Goal: Information Seeking & Learning: Learn about a topic

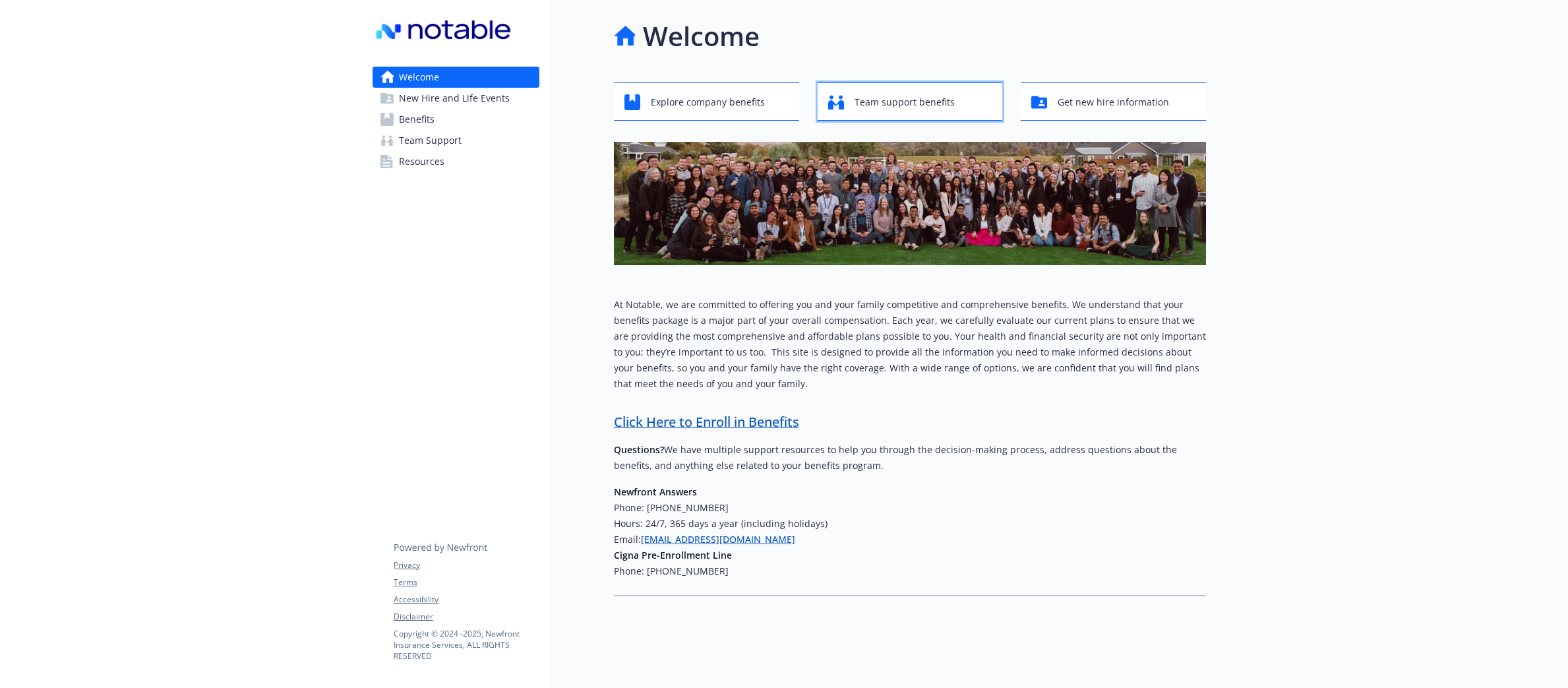
click at [914, 103] on span "Team support benefits" at bounding box center [904, 102] width 100 height 25
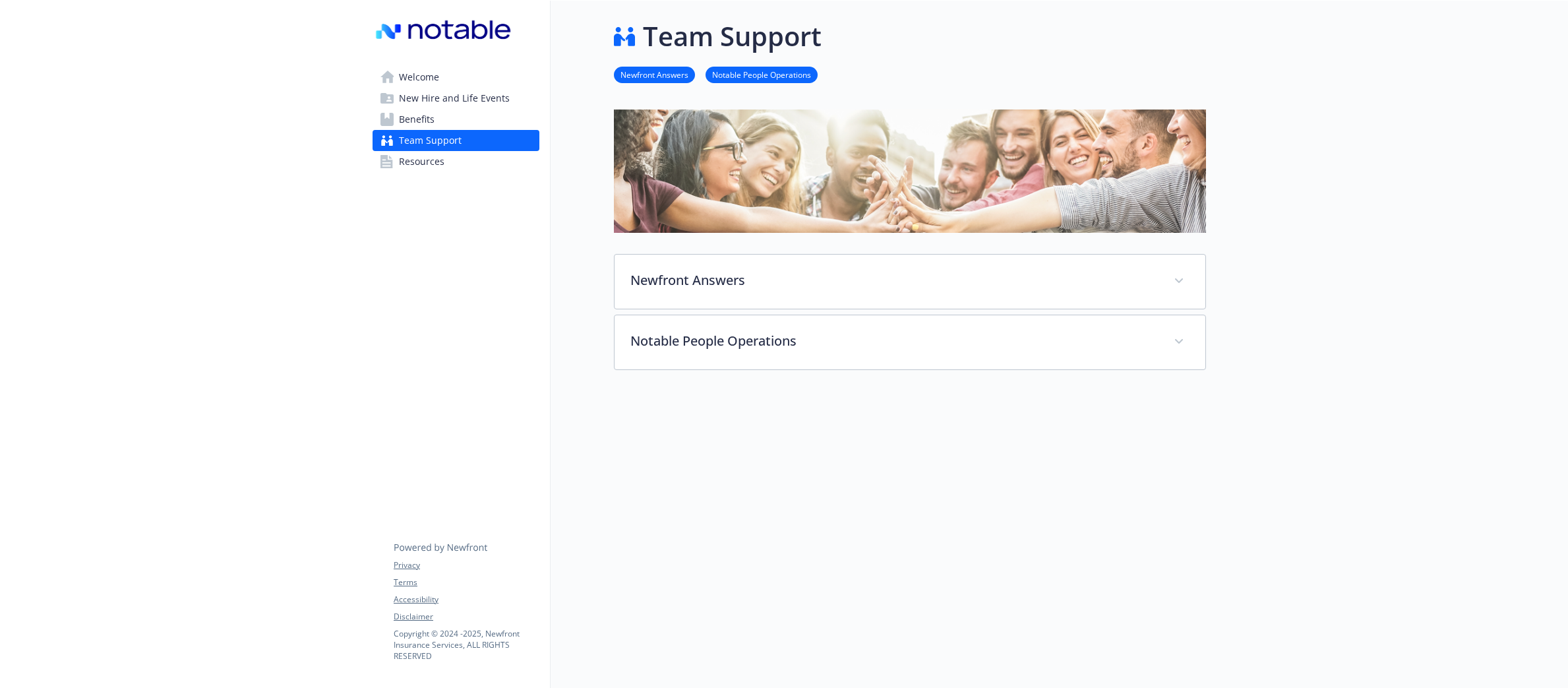
click at [466, 104] on span "New Hire and Life Events" at bounding box center [454, 98] width 111 height 21
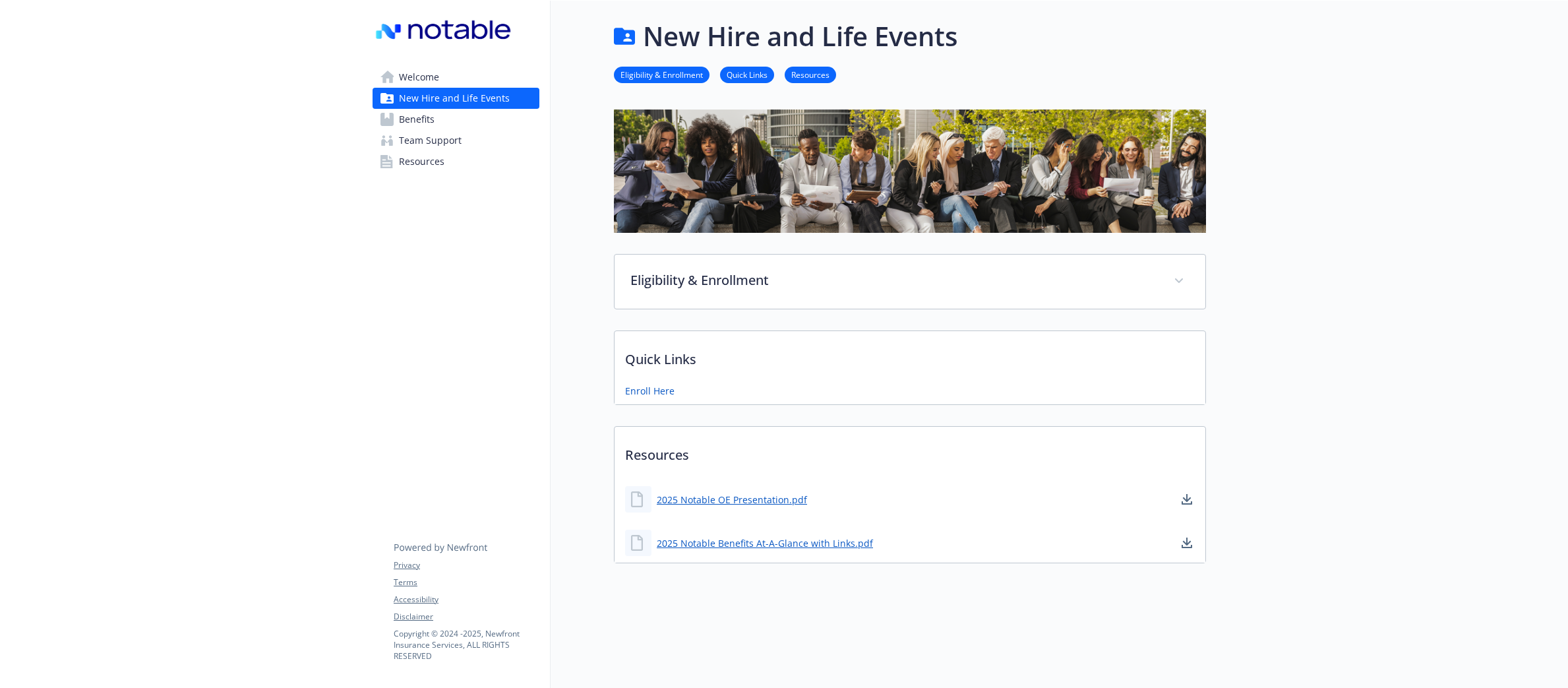
scroll to position [11, 0]
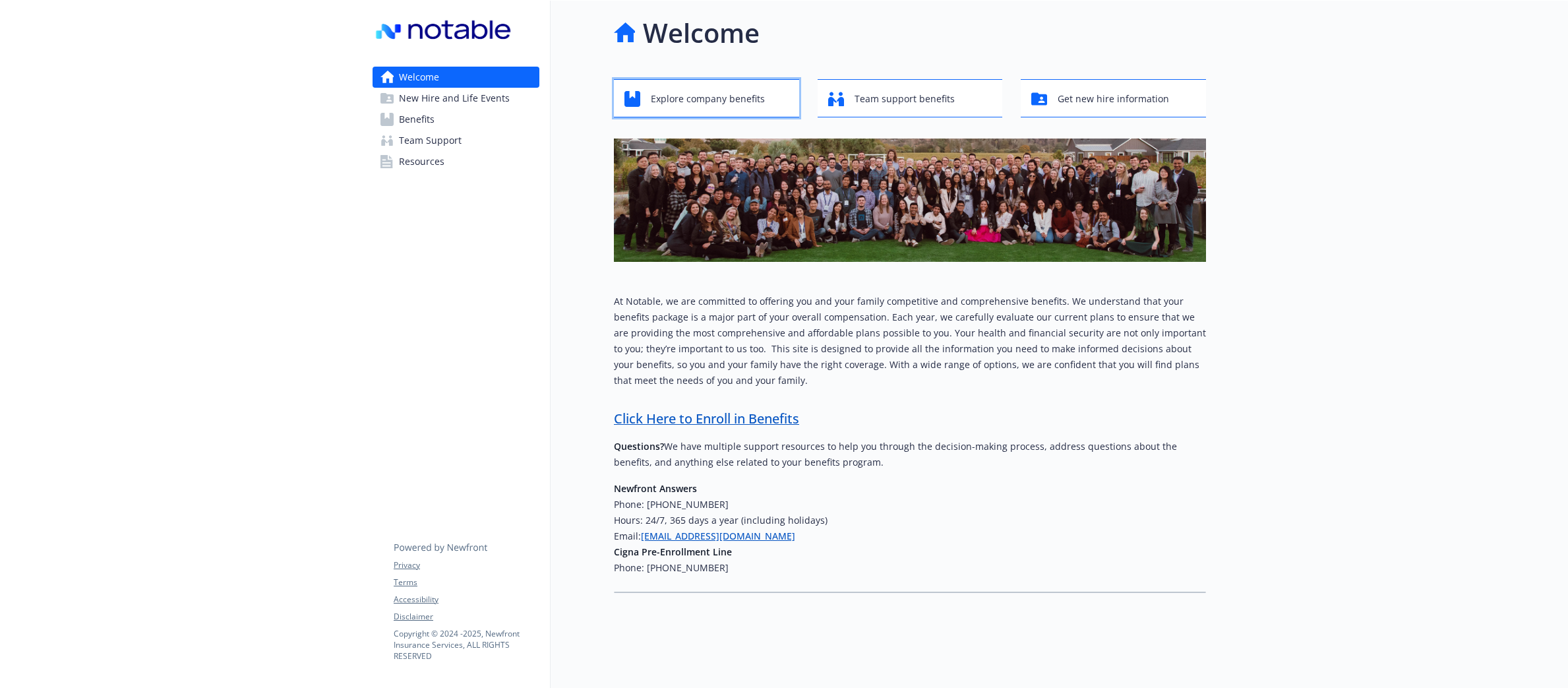
click at [671, 90] on span "Explore company benefits" at bounding box center [708, 99] width 114 height 25
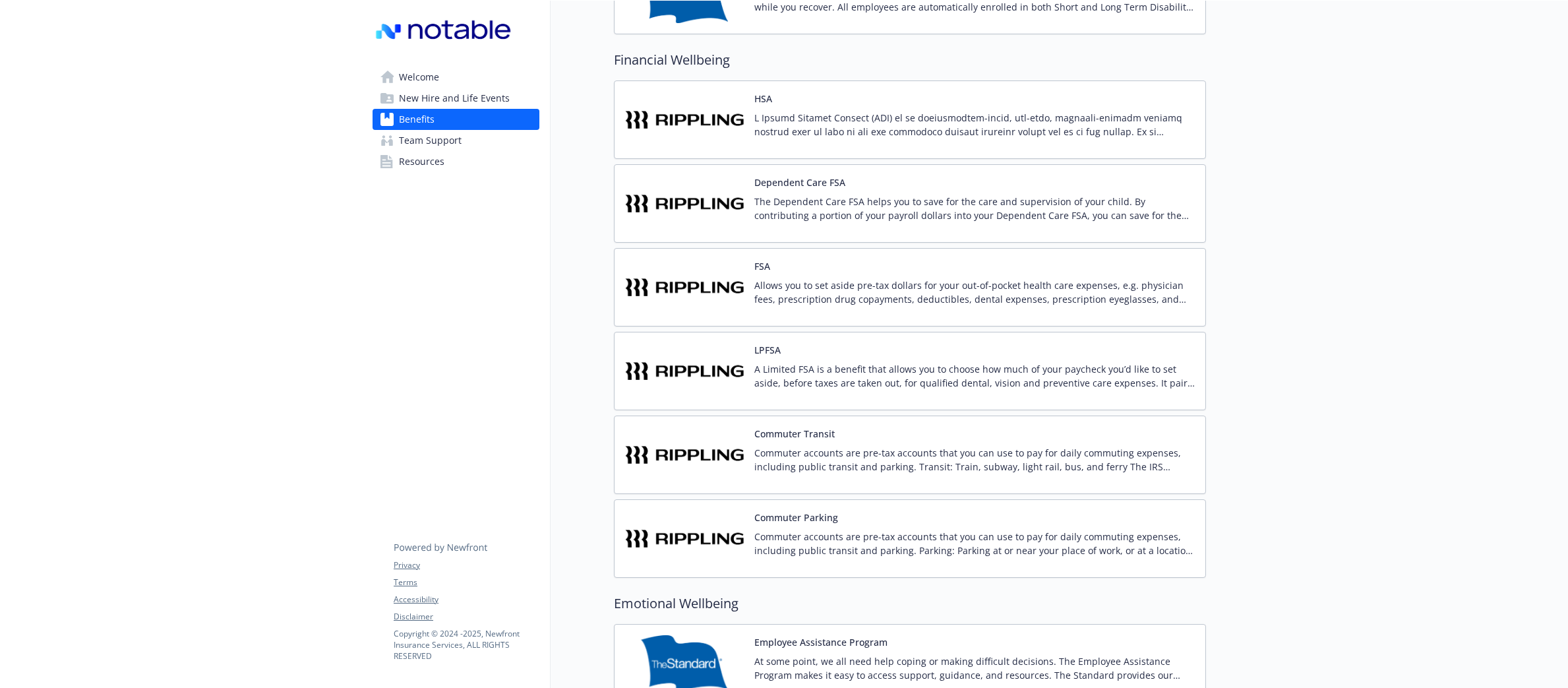
scroll to position [1396, 0]
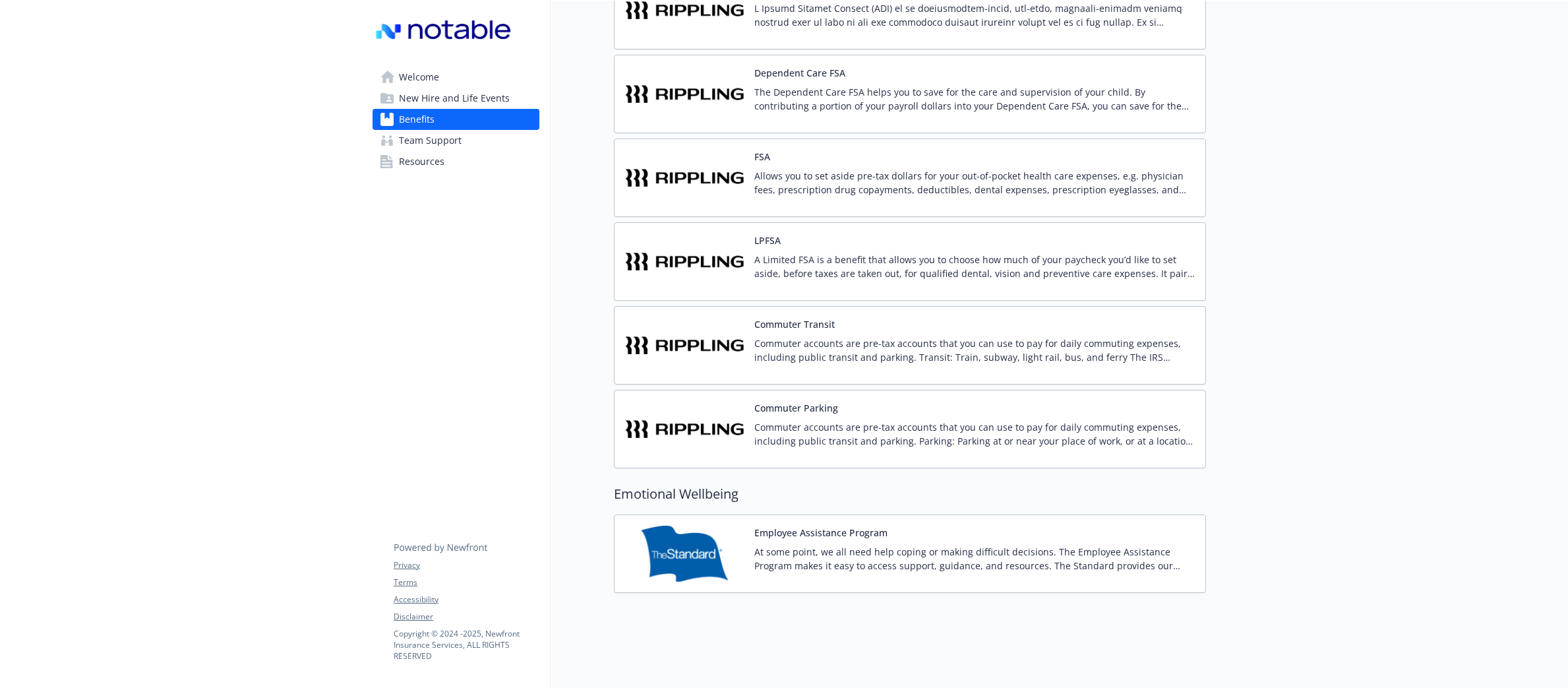
click at [734, 540] on img at bounding box center [685, 554] width 119 height 56
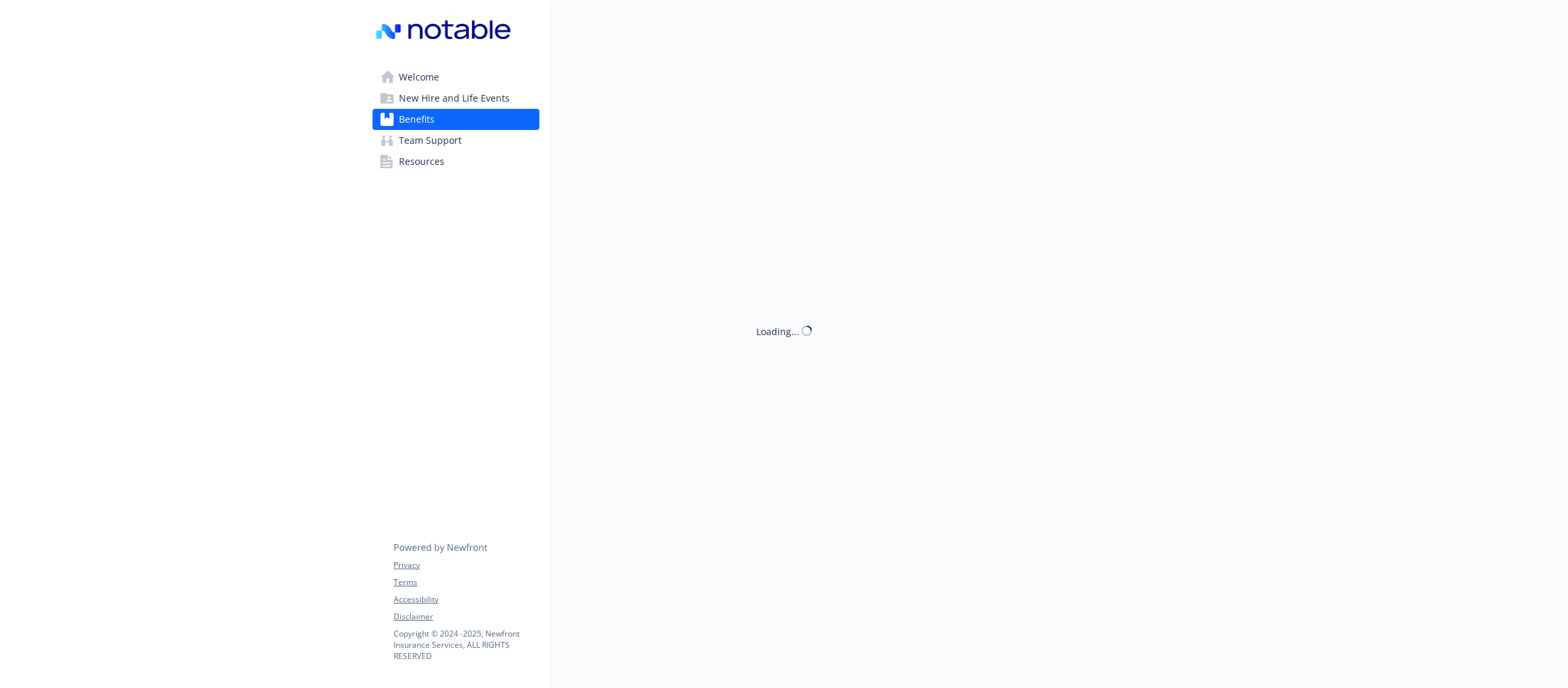
scroll to position [1396, 0]
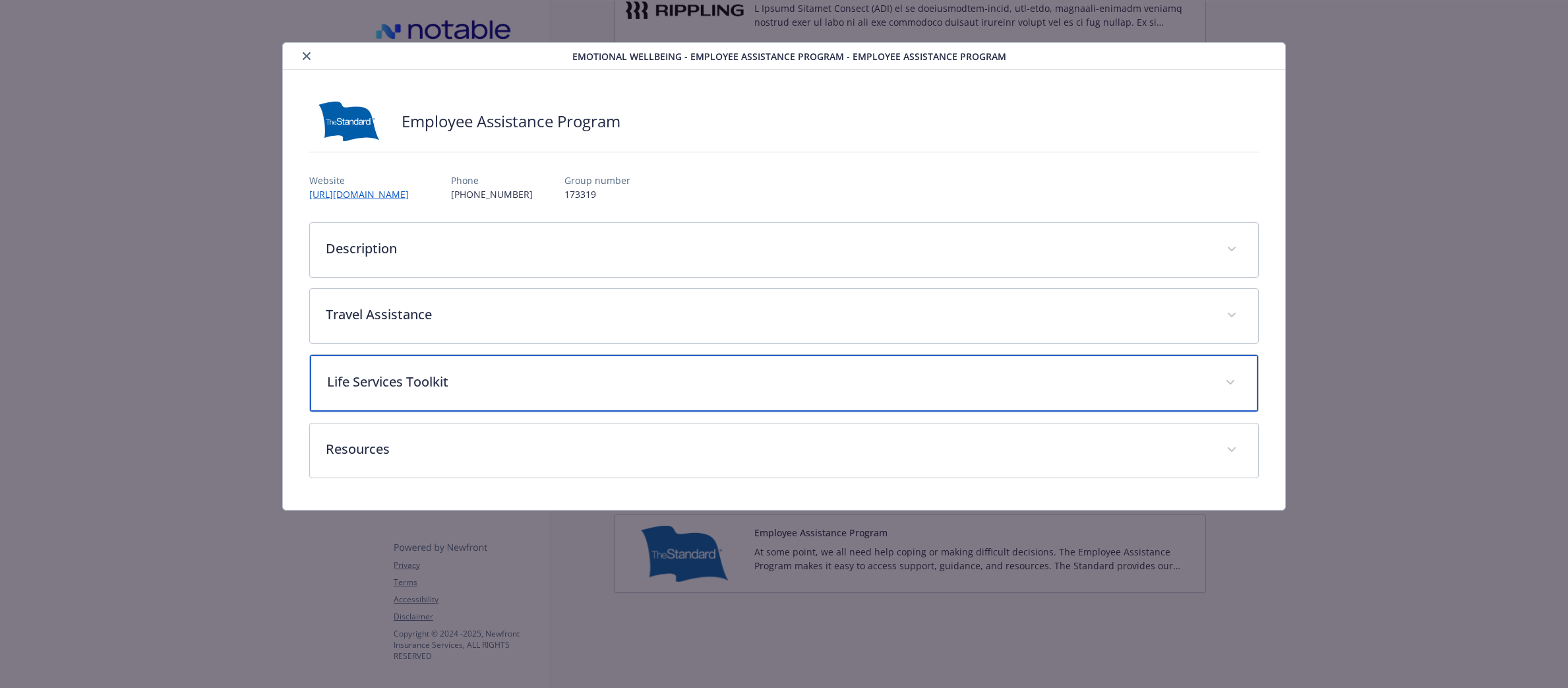
click at [630, 392] on div "Life Services Toolkit" at bounding box center [784, 383] width 948 height 57
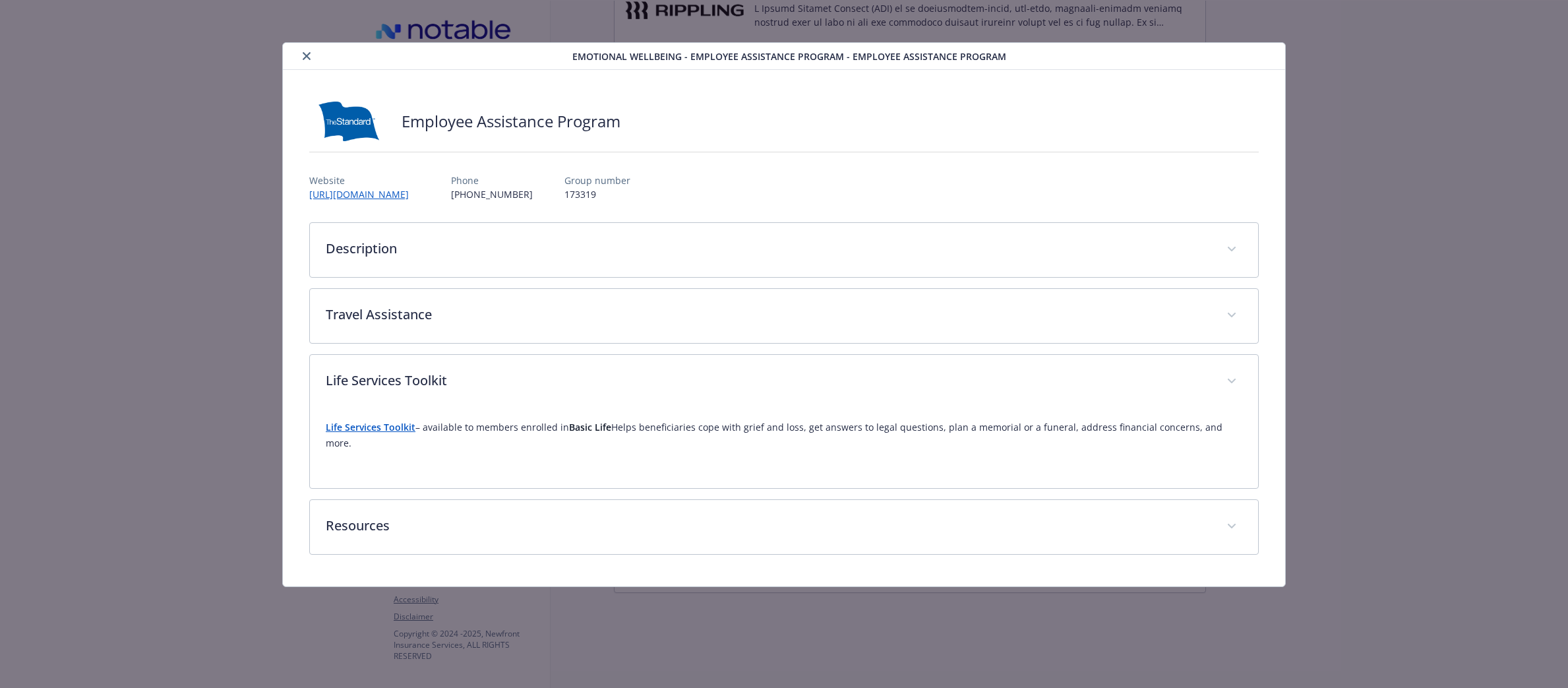
click at [365, 432] on strong "Life Services Toolkit" at bounding box center [371, 427] width 90 height 13
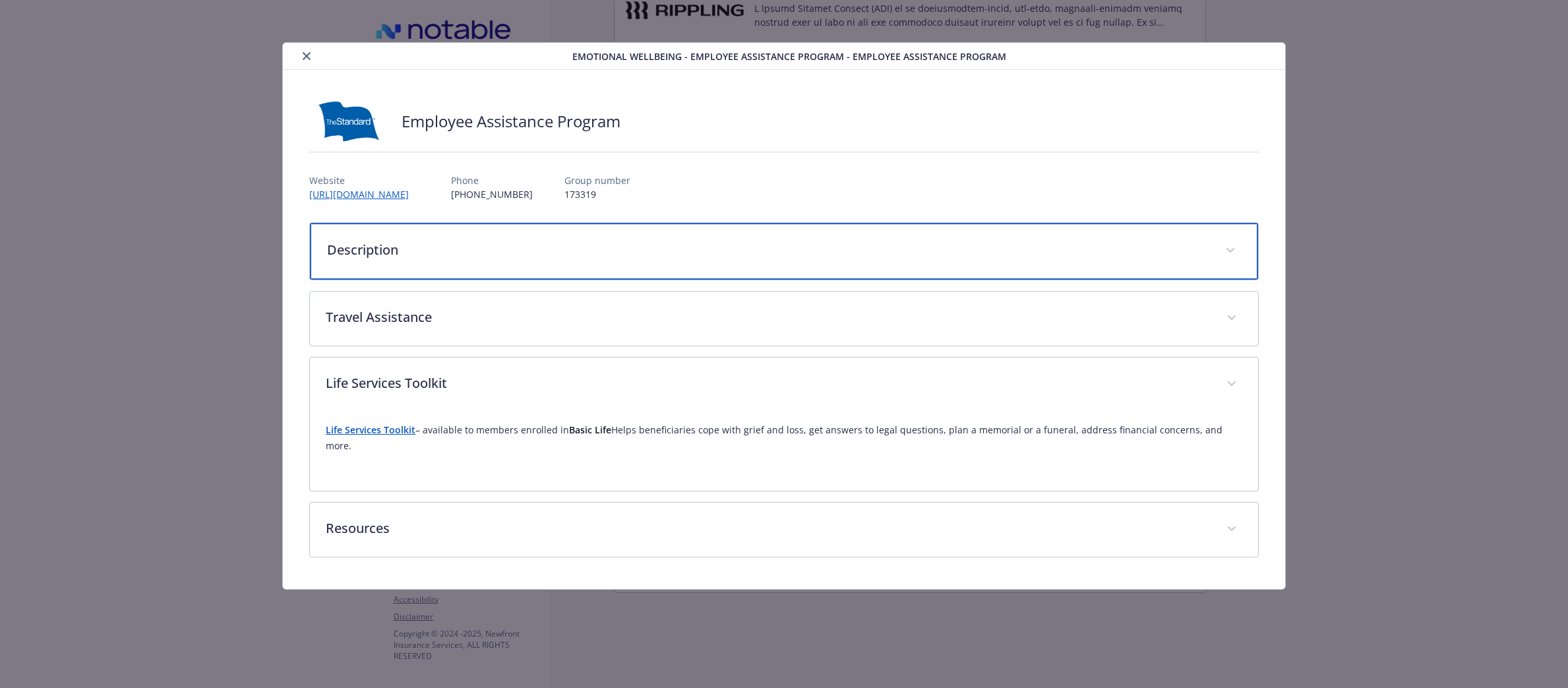
click at [551, 248] on p "Description" at bounding box center [768, 250] width 883 height 20
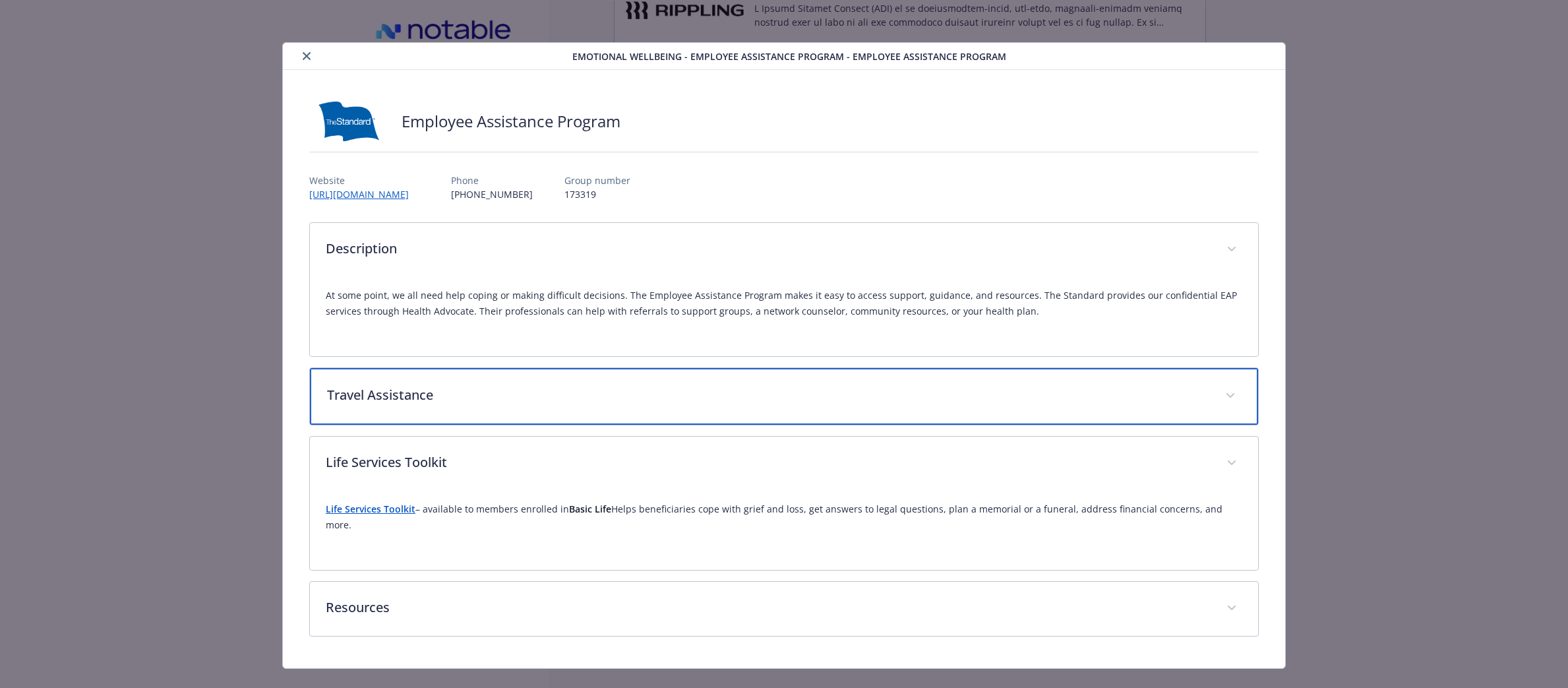
click at [665, 393] on p "Travel Assistance" at bounding box center [768, 395] width 883 height 20
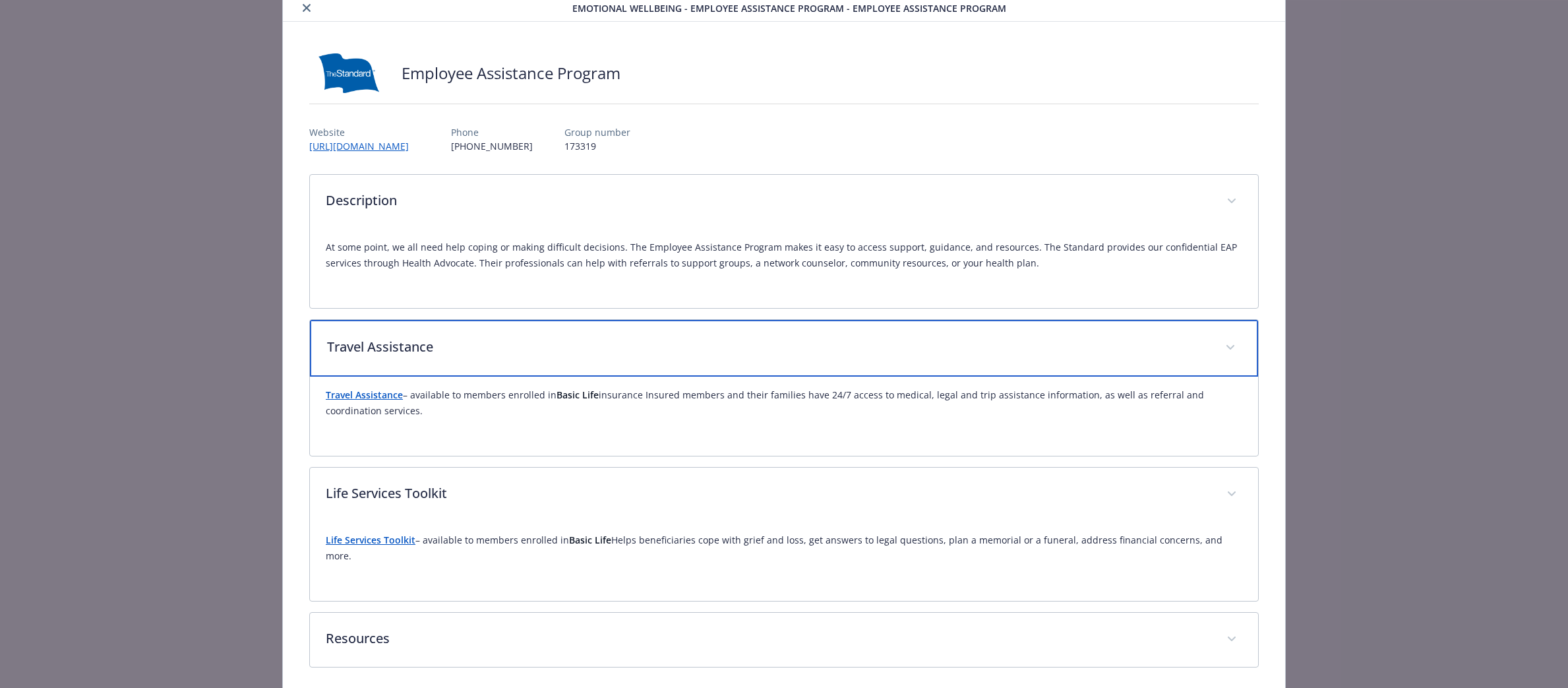
scroll to position [87, 0]
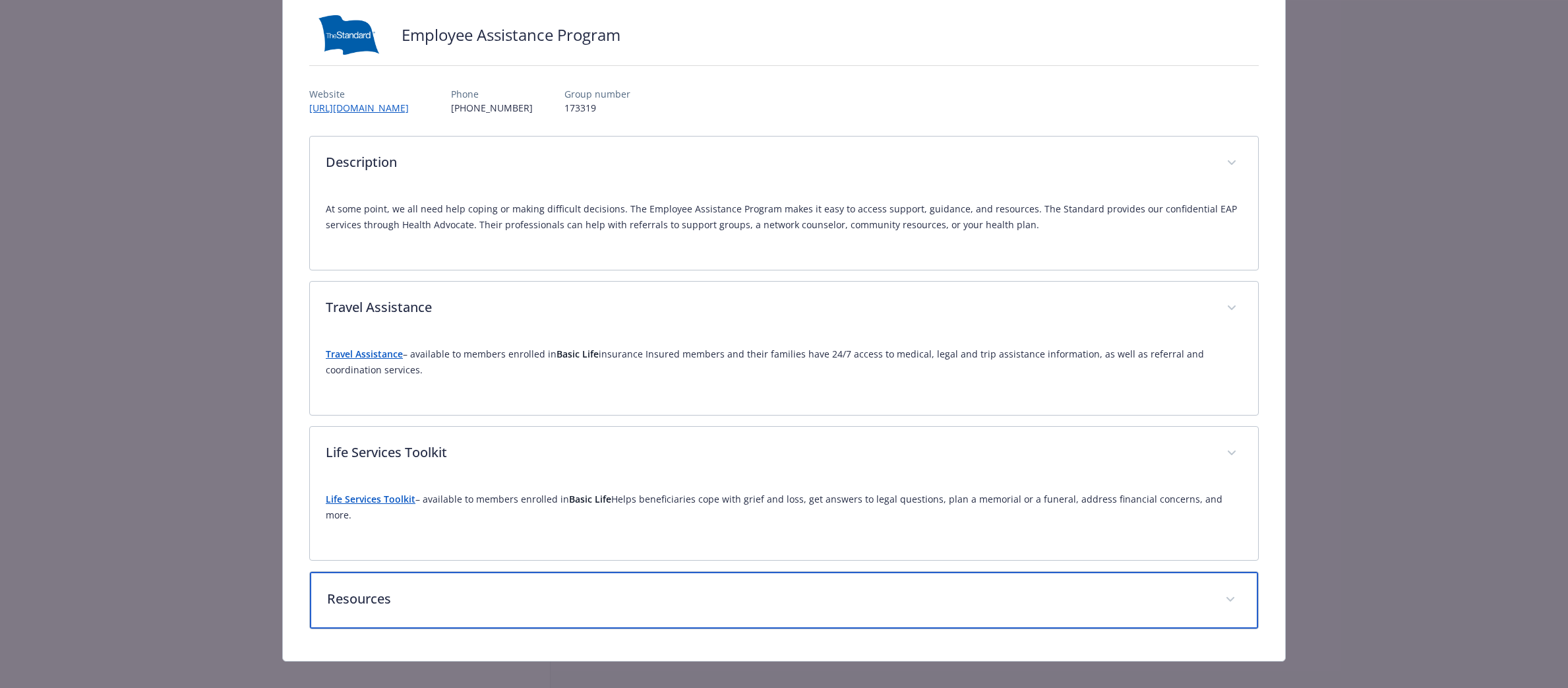
click at [592, 589] on p "Resources" at bounding box center [768, 599] width 883 height 20
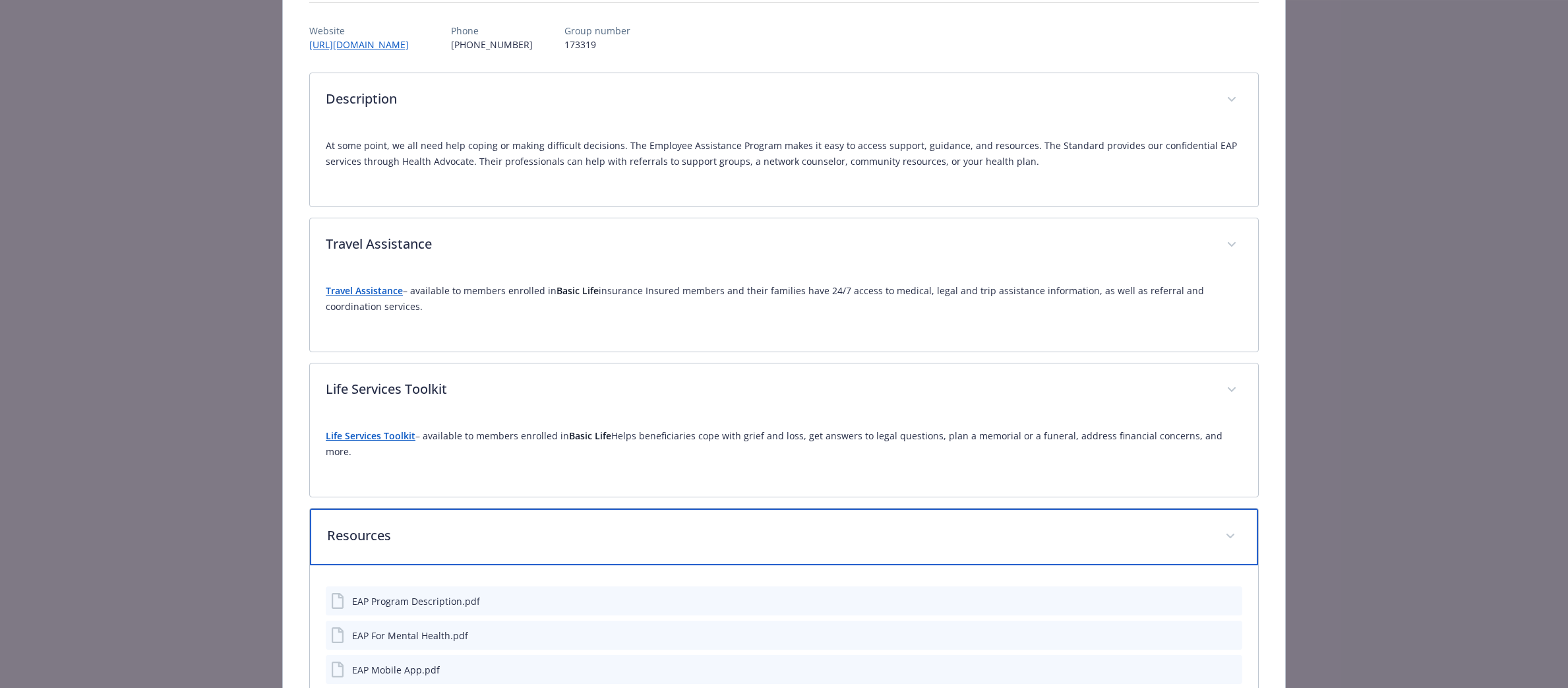
scroll to position [203, 0]
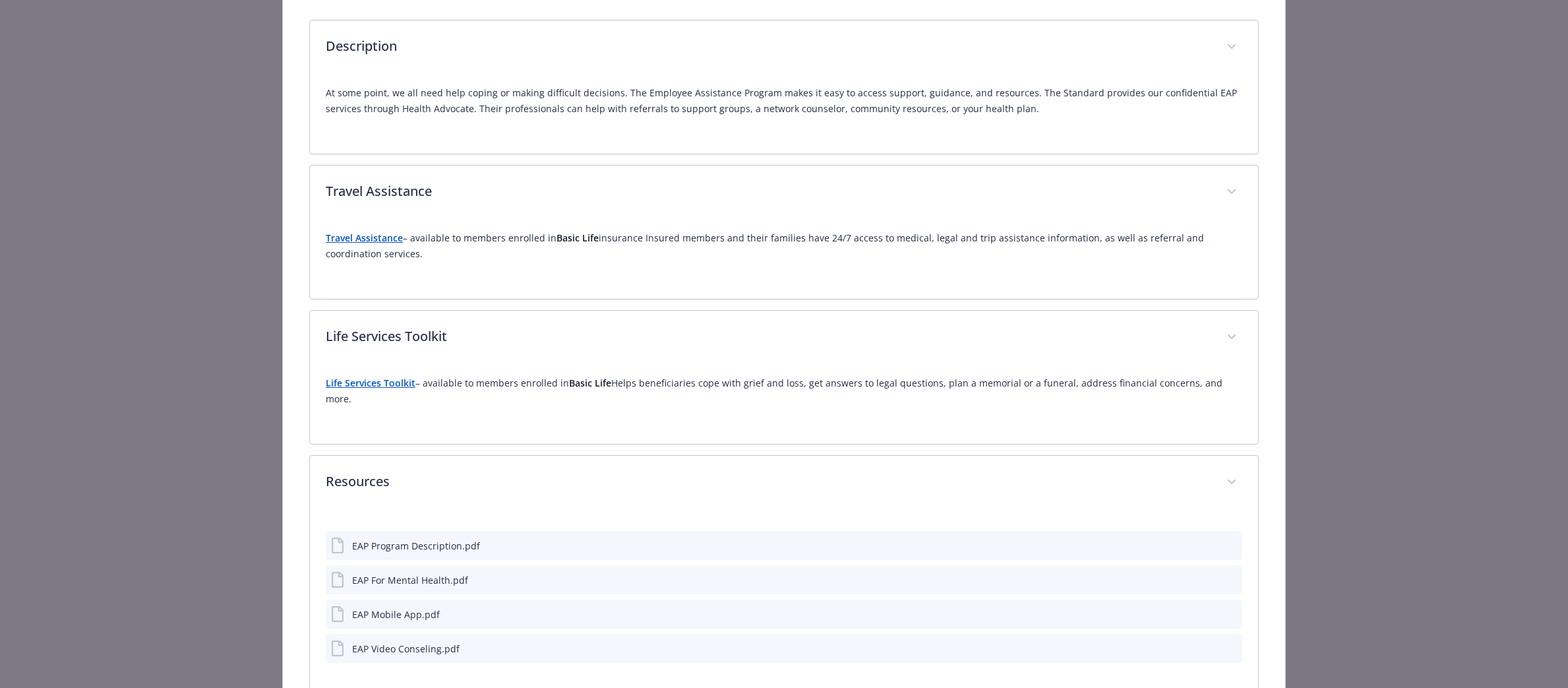
click at [413, 539] on div "EAP Program Description.pdf" at bounding box center [416, 546] width 128 height 14
click at [1224, 540] on icon "preview file" at bounding box center [1230, 545] width 12 height 9
